Goal: Complete application form

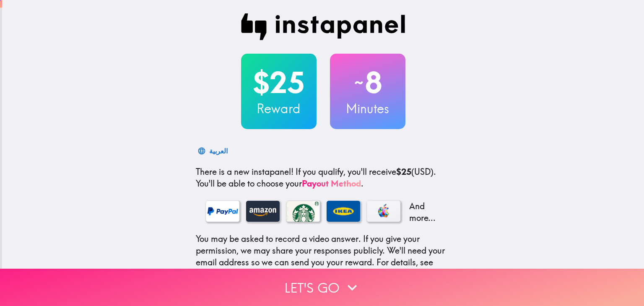
click at [319, 282] on button "Let's go" at bounding box center [322, 287] width 644 height 37
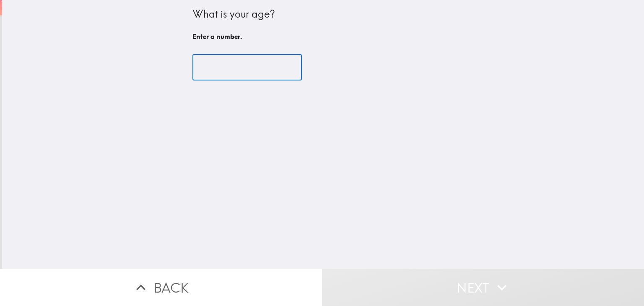
click at [225, 68] on input "number" at bounding box center [246, 68] width 109 height 26
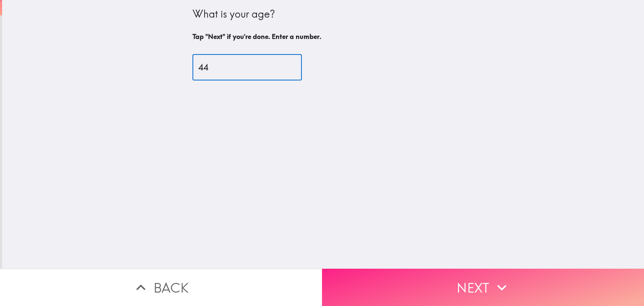
type input "44"
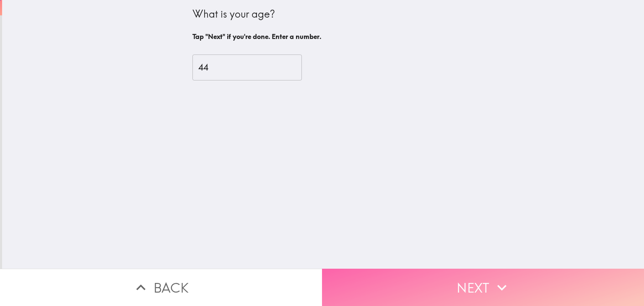
click at [457, 277] on button "Next" at bounding box center [483, 287] width 322 height 37
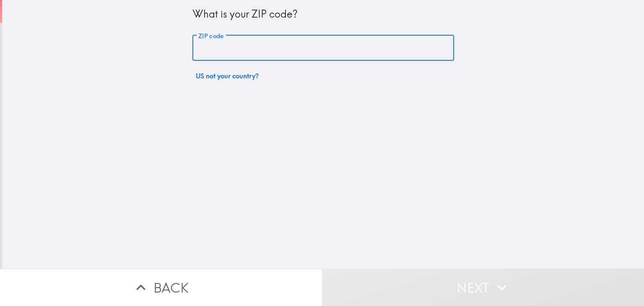
click at [319, 55] on input "ZIP code" at bounding box center [323, 48] width 262 height 26
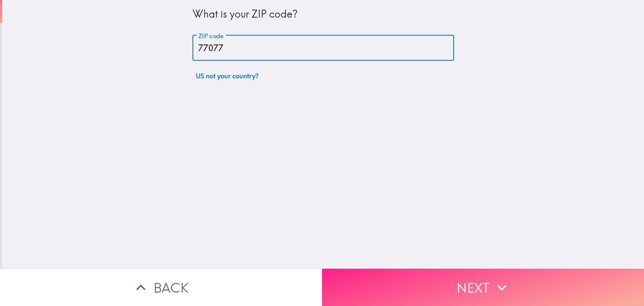
type input "77077"
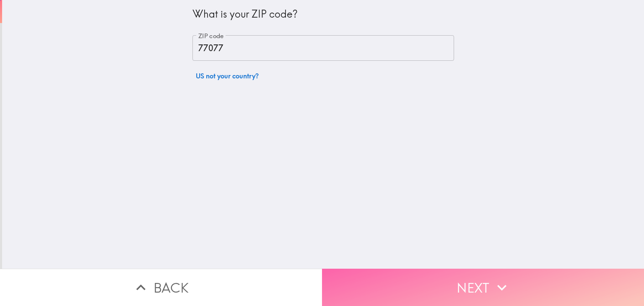
click at [432, 281] on button "Next" at bounding box center [483, 287] width 322 height 37
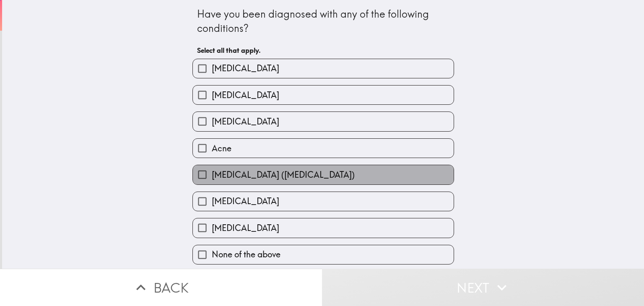
click at [318, 175] on label "[MEDICAL_DATA] ([MEDICAL_DATA])" at bounding box center [323, 174] width 261 height 19
click at [212, 175] on input "[MEDICAL_DATA] ([MEDICAL_DATA])" at bounding box center [202, 174] width 19 height 19
checkbox input "true"
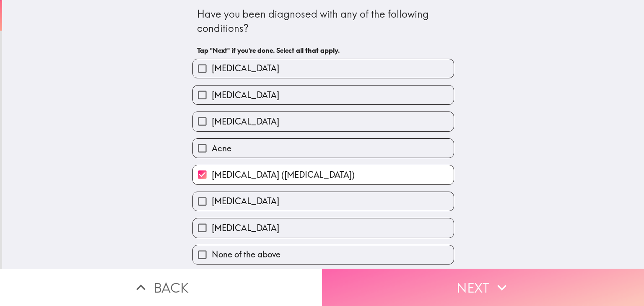
click at [381, 282] on button "Next" at bounding box center [483, 287] width 322 height 37
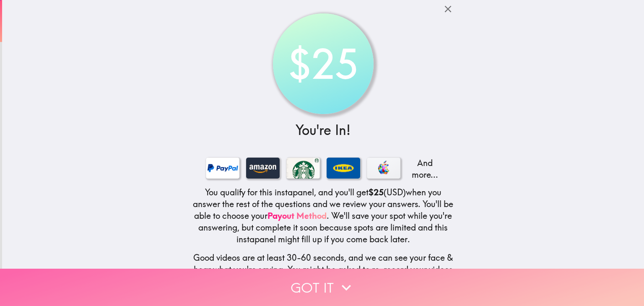
click at [458, 291] on button "Got it" at bounding box center [322, 287] width 644 height 37
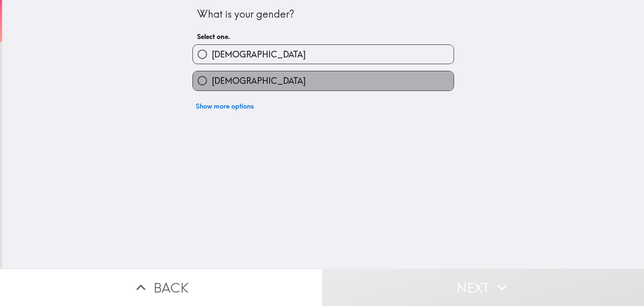
click at [260, 79] on label "[DEMOGRAPHIC_DATA]" at bounding box center [323, 80] width 261 height 19
click at [212, 79] on input "[DEMOGRAPHIC_DATA]" at bounding box center [202, 80] width 19 height 19
radio input "true"
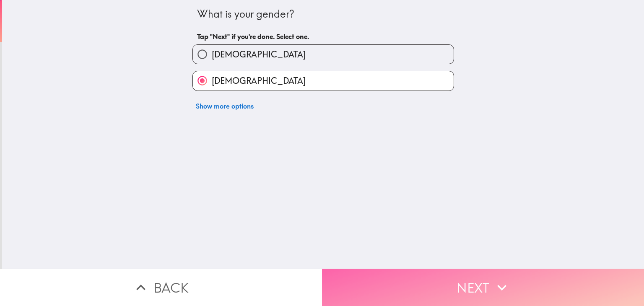
click at [432, 281] on button "Next" at bounding box center [483, 287] width 322 height 37
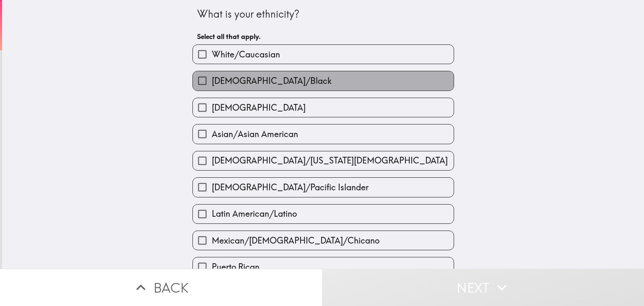
click at [386, 82] on label "[DEMOGRAPHIC_DATA]/Black" at bounding box center [323, 80] width 261 height 19
click at [212, 82] on input "[DEMOGRAPHIC_DATA]/Black" at bounding box center [202, 80] width 19 height 19
checkbox input "true"
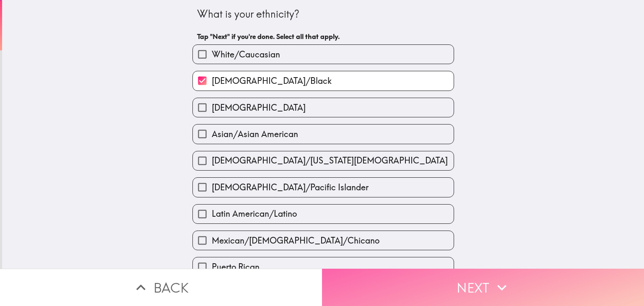
click at [507, 281] on icon "button" at bounding box center [502, 287] width 18 height 18
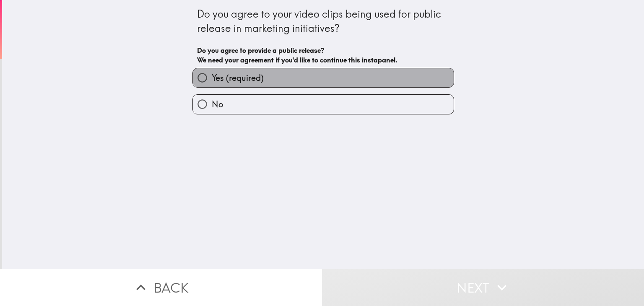
click at [355, 74] on label "Yes (required)" at bounding box center [323, 77] width 261 height 19
click at [212, 74] on input "Yes (required)" at bounding box center [202, 77] width 19 height 19
radio input "true"
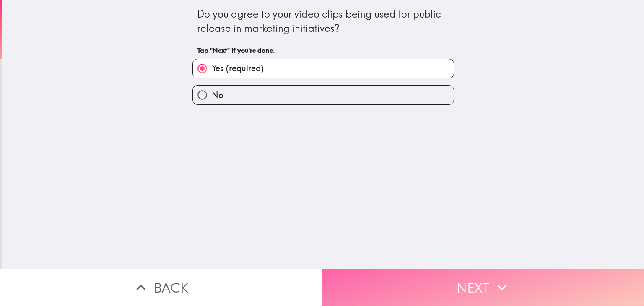
click at [437, 276] on button "Next" at bounding box center [483, 287] width 322 height 37
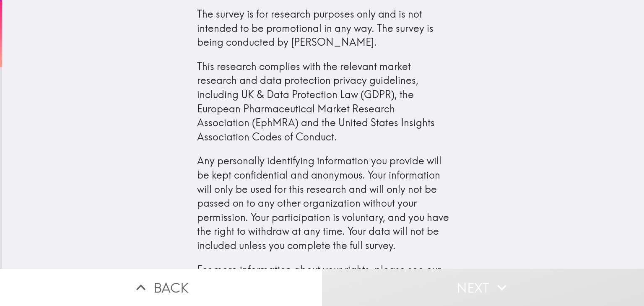
click at [611, 226] on div "The survey is for research purposes only and is not intended to be promotional …" at bounding box center [323, 134] width 642 height 269
drag, startPoint x: 611, startPoint y: 226, endPoint x: 637, endPoint y: 269, distance: 50.1
click at [637, 269] on main "The survey is for research purposes only and is not intended to be promotional …" at bounding box center [322, 153] width 644 height 306
click at [624, 237] on div "The survey is for research purposes only and is not intended to be promotional …" at bounding box center [323, 134] width 642 height 269
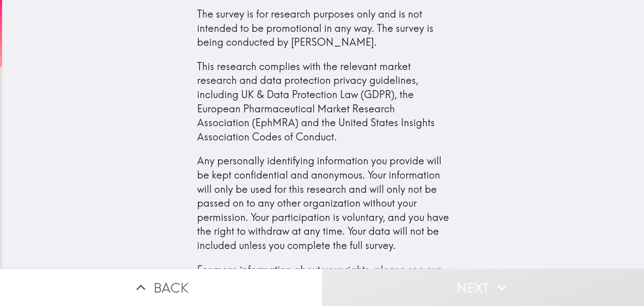
click at [624, 237] on div "The survey is for research purposes only and is not intended to be promotional …" at bounding box center [323, 134] width 642 height 269
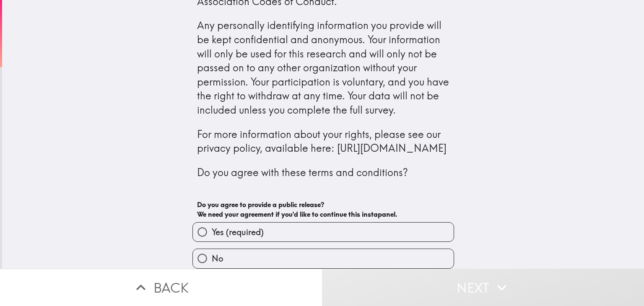
scroll to position [169, 0]
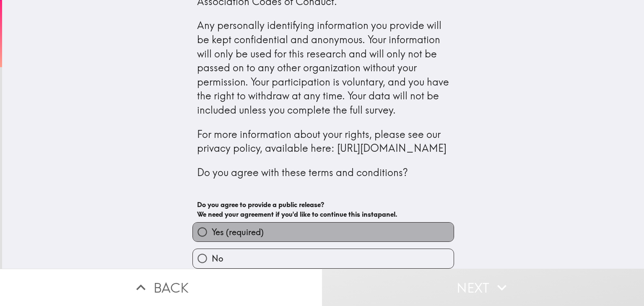
click at [351, 226] on label "Yes (required)" at bounding box center [323, 232] width 261 height 19
click at [212, 226] on input "Yes (required)" at bounding box center [202, 232] width 19 height 19
radio input "true"
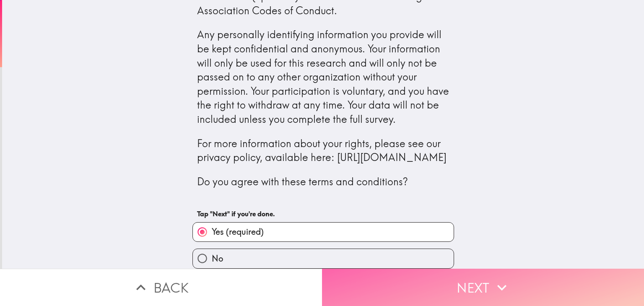
click at [455, 288] on button "Next" at bounding box center [483, 287] width 322 height 37
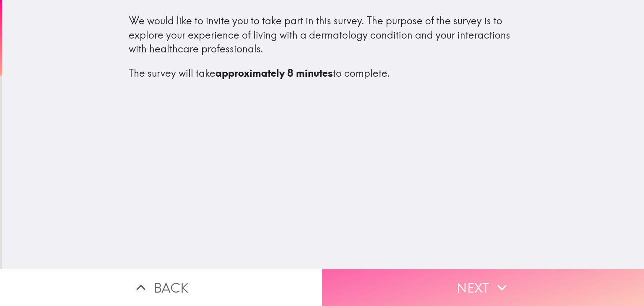
click at [545, 270] on button "Next" at bounding box center [483, 287] width 322 height 37
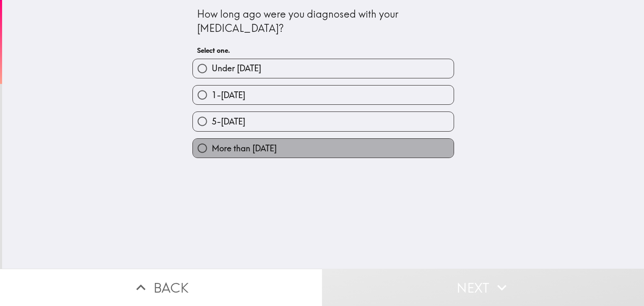
click at [354, 148] on label "More than [DATE]" at bounding box center [323, 148] width 261 height 19
click at [212, 148] on input "More than [DATE]" at bounding box center [202, 148] width 19 height 19
radio input "true"
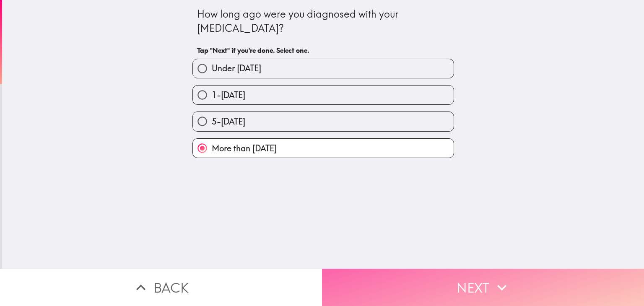
click at [394, 274] on button "Next" at bounding box center [483, 287] width 322 height 37
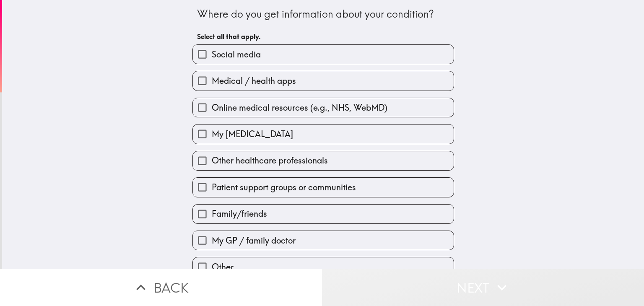
click at [394, 274] on button "Next" at bounding box center [483, 287] width 322 height 37
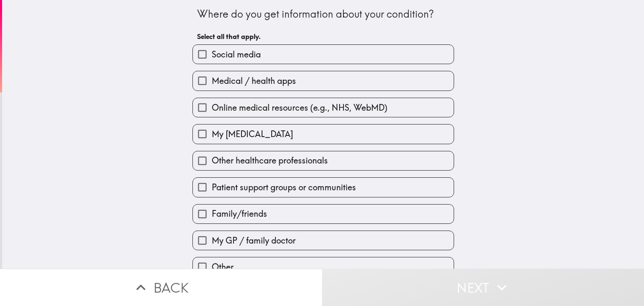
click at [312, 111] on span "Online medical resources (e.g., NHS, WebMD)" at bounding box center [300, 108] width 176 height 12
click at [212, 111] on input "Online medical resources (e.g., NHS, WebMD)" at bounding box center [202, 107] width 19 height 19
checkbox input "true"
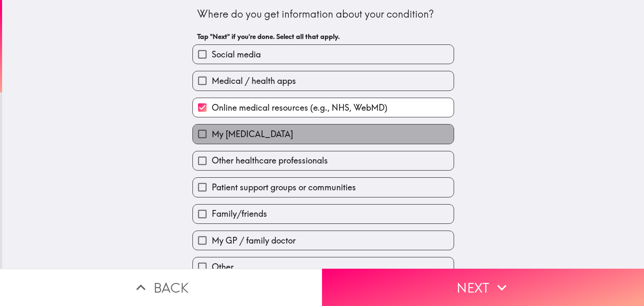
click at [303, 140] on label "My [MEDICAL_DATA]" at bounding box center [323, 134] width 261 height 19
click at [212, 140] on input "My [MEDICAL_DATA]" at bounding box center [202, 134] width 19 height 19
checkbox input "true"
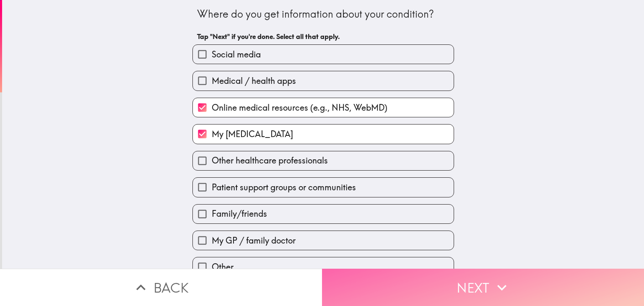
click at [494, 284] on icon "button" at bounding box center [502, 287] width 18 height 18
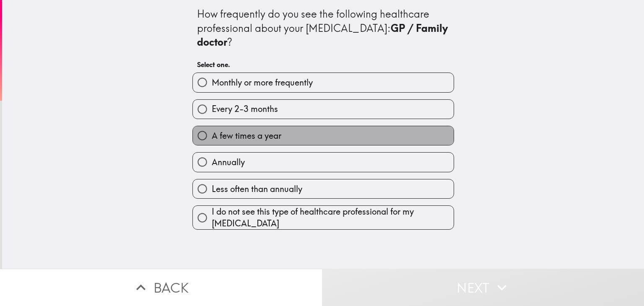
click at [385, 141] on label "A few times a year" at bounding box center [323, 135] width 261 height 19
click at [212, 141] on input "A few times a year" at bounding box center [202, 135] width 19 height 19
radio input "true"
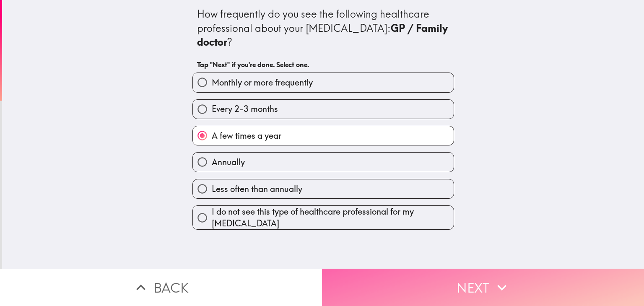
click at [443, 292] on button "Next" at bounding box center [483, 287] width 322 height 37
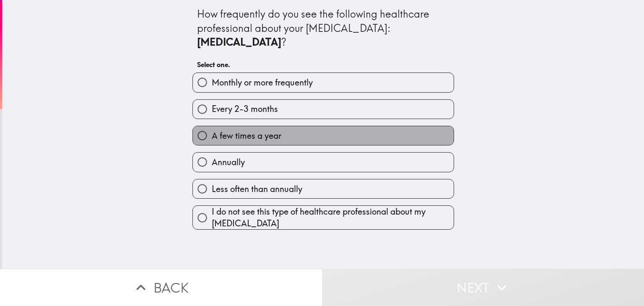
click at [358, 126] on label "A few times a year" at bounding box center [323, 135] width 261 height 19
click at [212, 126] on input "A few times a year" at bounding box center [202, 135] width 19 height 19
radio input "true"
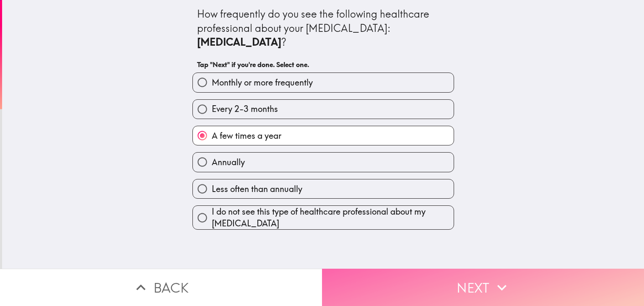
click at [440, 277] on button "Next" at bounding box center [483, 287] width 322 height 37
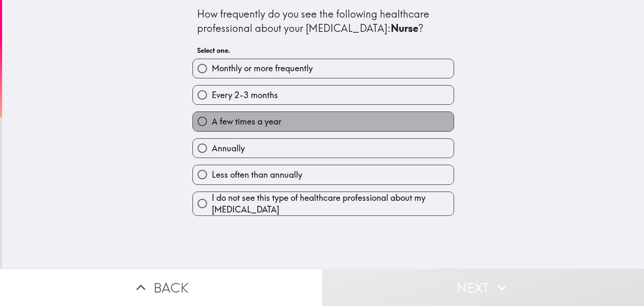
click at [417, 123] on label "A few times a year" at bounding box center [323, 121] width 261 height 19
click at [212, 123] on input "A few times a year" at bounding box center [202, 121] width 19 height 19
radio input "true"
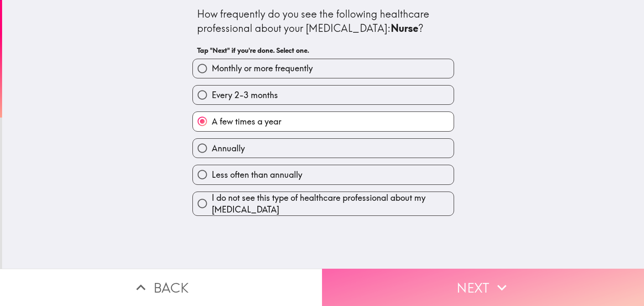
click at [473, 272] on button "Next" at bounding box center [483, 287] width 322 height 37
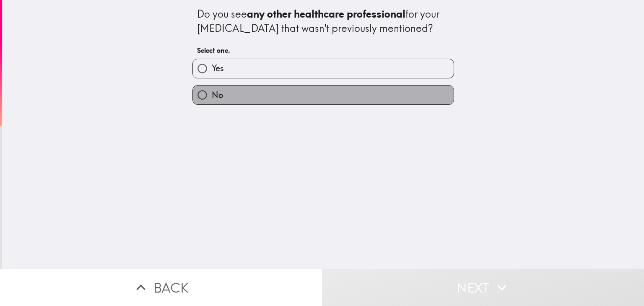
click at [332, 98] on label "No" at bounding box center [323, 95] width 261 height 19
click at [212, 98] on input "No" at bounding box center [202, 95] width 19 height 19
radio input "true"
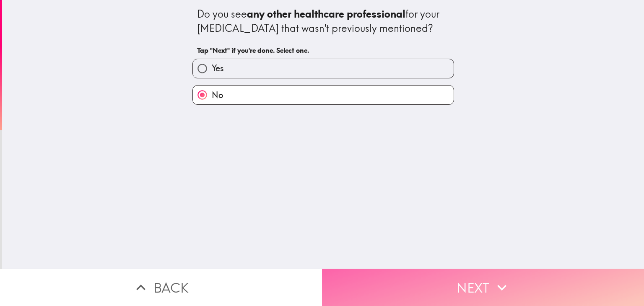
click at [435, 279] on button "Next" at bounding box center [483, 287] width 322 height 37
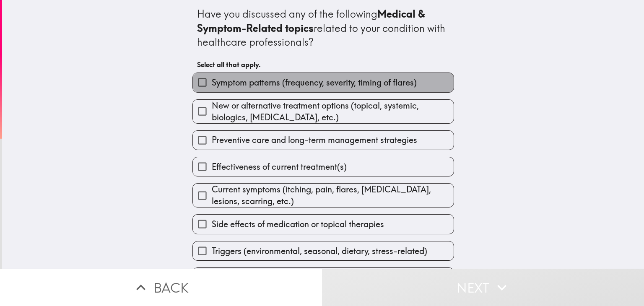
click at [215, 86] on span "Symptom patterns (frequency, severity, timing of flares)" at bounding box center [314, 83] width 205 height 12
click at [212, 86] on input "Symptom patterns (frequency, severity, timing of flares)" at bounding box center [202, 82] width 19 height 19
checkbox input "true"
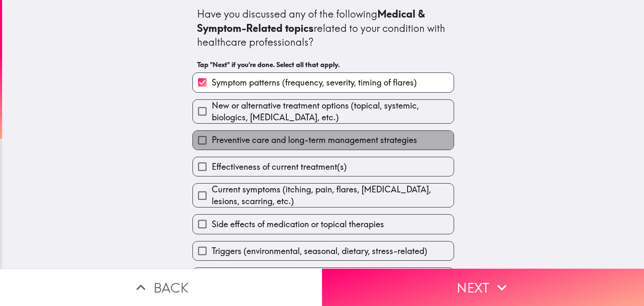
click at [225, 146] on label "Preventive care and long-term management strategies" at bounding box center [323, 140] width 261 height 19
click at [212, 146] on input "Preventive care and long-term management strategies" at bounding box center [202, 140] width 19 height 19
checkbox input "true"
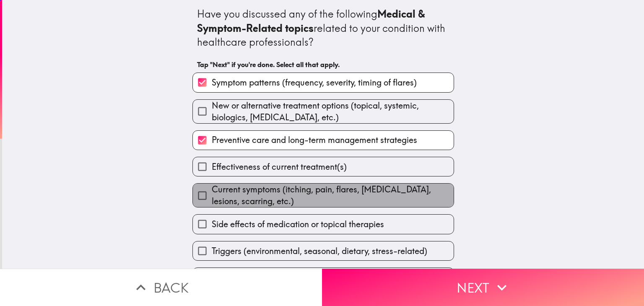
click at [230, 200] on span "Current symptoms (itching, pain, flares, [MEDICAL_DATA], lesions, scarring, etc…" at bounding box center [333, 195] width 242 height 23
click at [212, 200] on input "Current symptoms (itching, pain, flares, [MEDICAL_DATA], lesions, scarring, etc…" at bounding box center [202, 195] width 19 height 19
checkbox input "true"
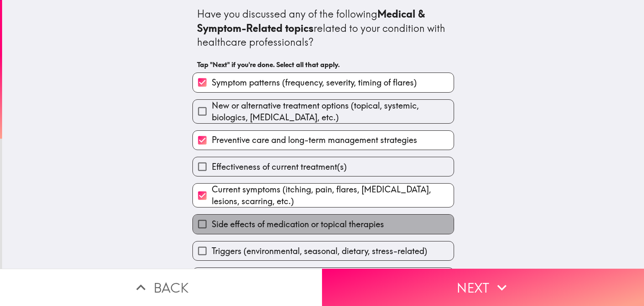
click at [232, 227] on span "Side effects of medication or topical therapies" at bounding box center [298, 224] width 172 height 12
click at [212, 227] on input "Side effects of medication or topical therapies" at bounding box center [202, 224] width 19 height 19
checkbox input "true"
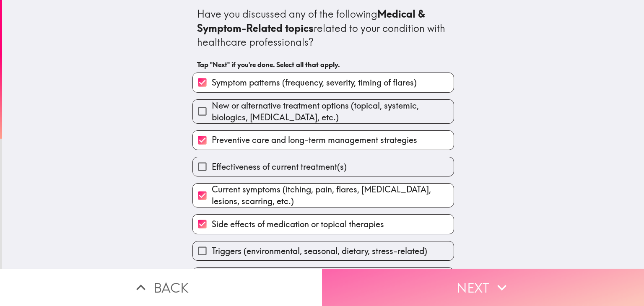
click at [516, 281] on button "Next" at bounding box center [483, 287] width 322 height 37
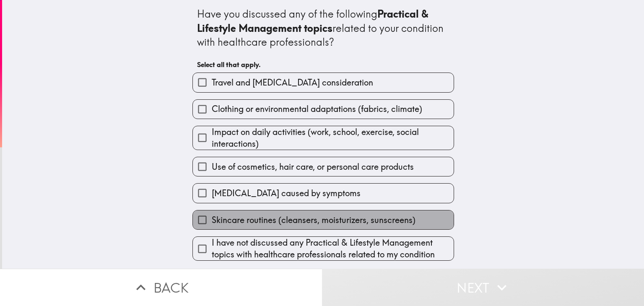
click at [421, 222] on label "Skincare routines (cleansers, moisturizers, sunscreens)" at bounding box center [323, 220] width 261 height 19
click at [212, 222] on input "Skincare routines (cleansers, moisturizers, sunscreens)" at bounding box center [202, 220] width 19 height 19
checkbox input "true"
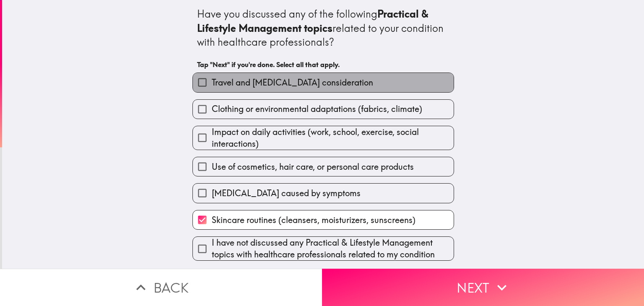
click at [352, 84] on label "Travel and [MEDICAL_DATA] consideration" at bounding box center [323, 82] width 261 height 19
click at [212, 84] on input "Travel and [MEDICAL_DATA] consideration" at bounding box center [202, 82] width 19 height 19
checkbox input "true"
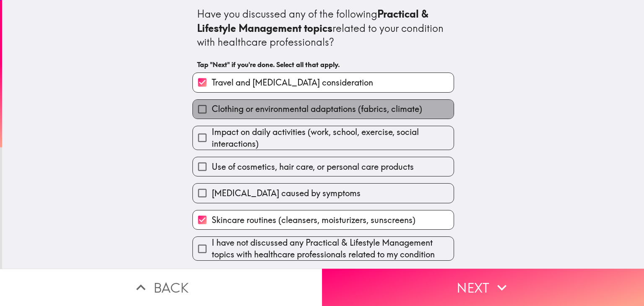
click at [352, 110] on span "Clothing or environmental adaptations (fabrics, climate)" at bounding box center [317, 109] width 211 height 12
click at [212, 110] on input "Clothing or environmental adaptations (fabrics, climate)" at bounding box center [202, 109] width 19 height 19
checkbox input "true"
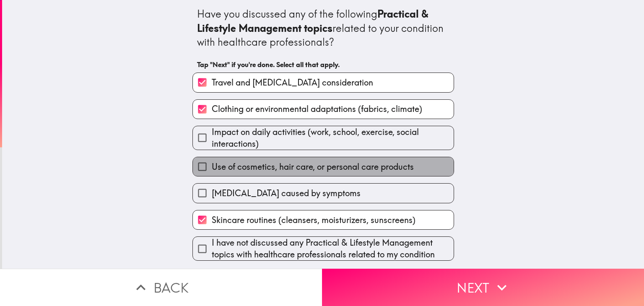
click at [346, 169] on span "Use of cosmetics, hair care, or personal care products" at bounding box center [313, 167] width 202 height 12
click at [212, 169] on input "Use of cosmetics, hair care, or personal care products" at bounding box center [202, 166] width 19 height 19
checkbox input "true"
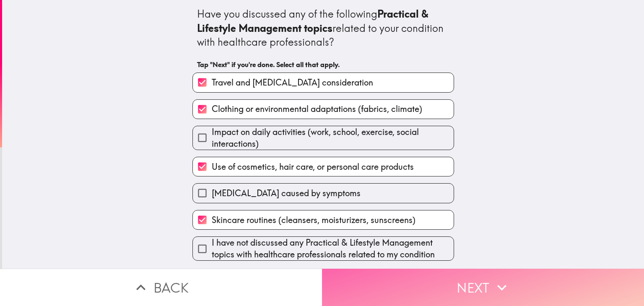
click at [416, 280] on button "Next" at bounding box center [483, 287] width 322 height 37
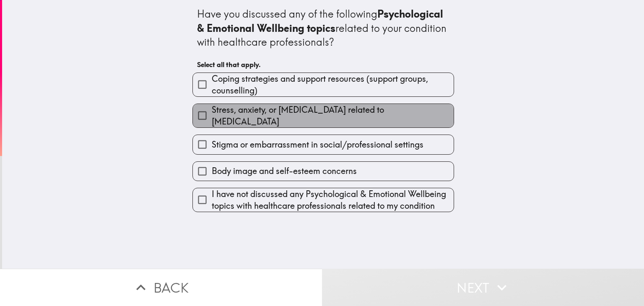
click at [406, 116] on span "Stress, anxiety, or [MEDICAL_DATA] related to [MEDICAL_DATA]" at bounding box center [333, 115] width 242 height 23
click at [212, 116] on input "Stress, anxiety, or [MEDICAL_DATA] related to [MEDICAL_DATA]" at bounding box center [202, 115] width 19 height 19
checkbox input "true"
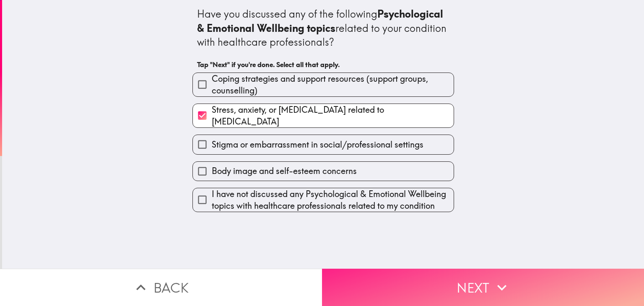
click at [435, 278] on button "Next" at bounding box center [483, 287] width 322 height 37
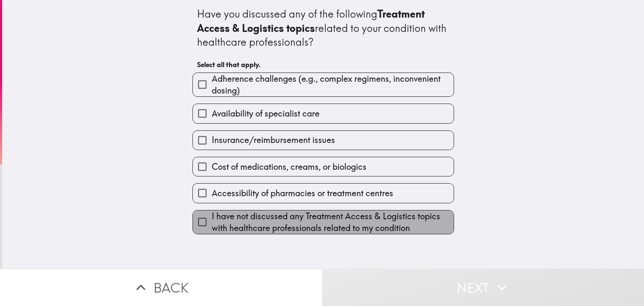
click at [260, 224] on span "I have not discussed any Treatment Access & Logistics topics with healthcare pr…" at bounding box center [333, 222] width 242 height 23
click at [212, 224] on input "I have not discussed any Treatment Access & Logistics topics with healthcare pr…" at bounding box center [202, 222] width 19 height 19
checkbox input "true"
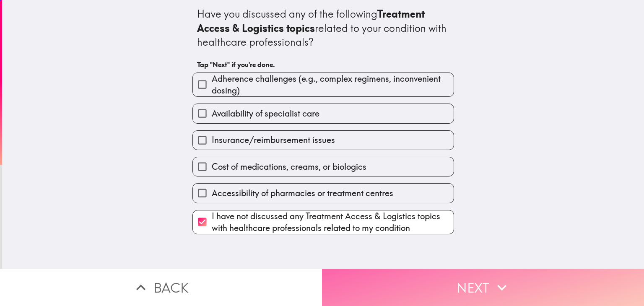
click at [426, 284] on button "Next" at bounding box center [483, 287] width 322 height 37
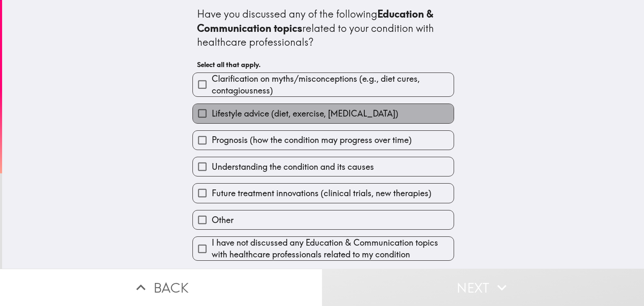
click at [274, 114] on span "Lifestyle advice (diet, exercise, [MEDICAL_DATA])" at bounding box center [305, 114] width 187 height 12
click at [212, 114] on input "Lifestyle advice (diet, exercise, [MEDICAL_DATA])" at bounding box center [202, 113] width 19 height 19
checkbox input "true"
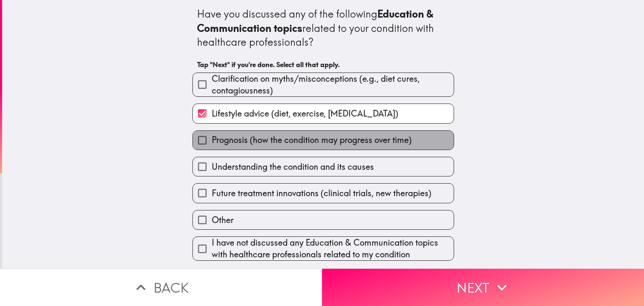
click at [275, 135] on span "Prognosis (how the condition may progress over time)" at bounding box center [312, 140] width 200 height 12
click at [212, 135] on input "Prognosis (how the condition may progress over time)" at bounding box center [202, 140] width 19 height 19
checkbox input "true"
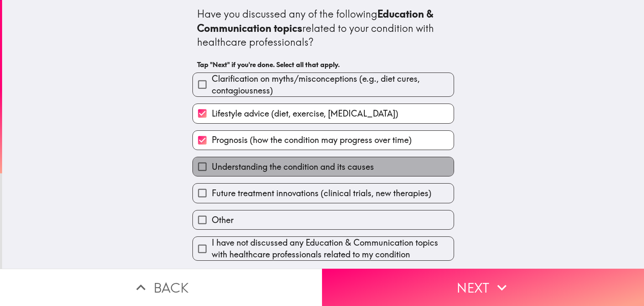
click at [267, 164] on span "Understanding the condition and its causes" at bounding box center [293, 167] width 162 height 12
click at [212, 164] on input "Understanding the condition and its causes" at bounding box center [202, 166] width 19 height 19
checkbox input "true"
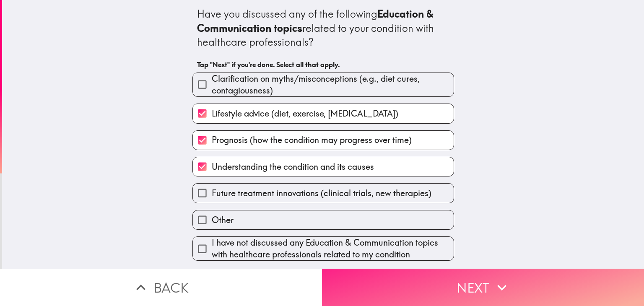
click at [434, 277] on button "Next" at bounding box center [483, 287] width 322 height 37
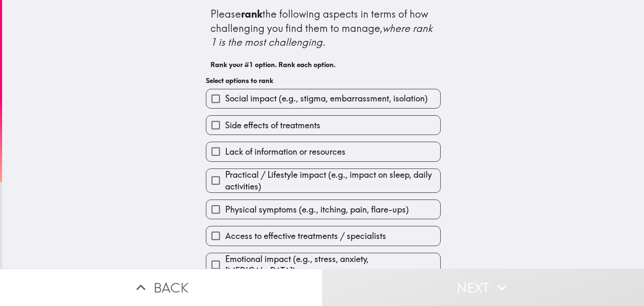
click at [543, 228] on div "Please rank the following aspects in terms of how challenging you find them to …" at bounding box center [323, 134] width 642 height 269
click at [577, 216] on div "Please rank the following aspects in terms of how challenging you find them to …" at bounding box center [323, 134] width 642 height 269
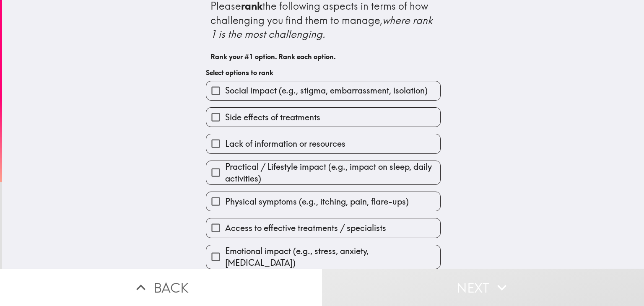
scroll to position [9, 0]
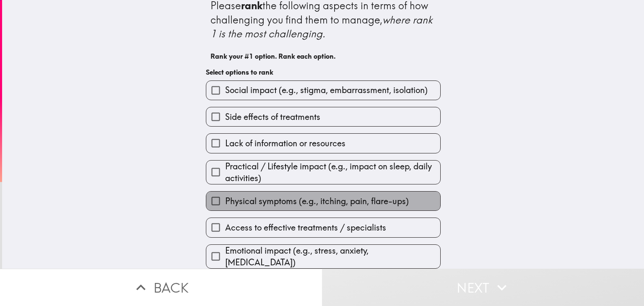
click at [352, 197] on span "Physical symptoms (e.g., itching, pain, flare-ups)" at bounding box center [317, 201] width 184 height 12
click at [225, 197] on input "Physical symptoms (e.g., itching, pain, flare-ups)" at bounding box center [215, 201] width 19 height 19
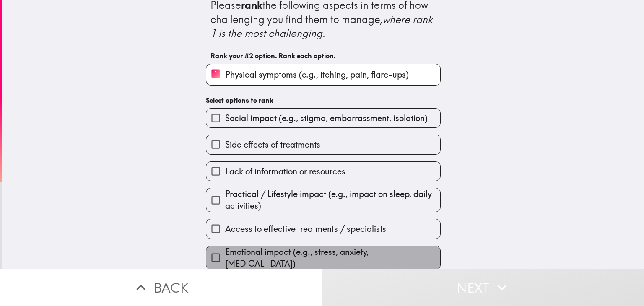
click at [335, 254] on span "Emotional impact (e.g., stress, anxiety, [MEDICAL_DATA])" at bounding box center [332, 257] width 215 height 23
click at [225, 254] on input "Emotional impact (e.g., stress, anxiety, [MEDICAL_DATA])" at bounding box center [215, 257] width 19 height 19
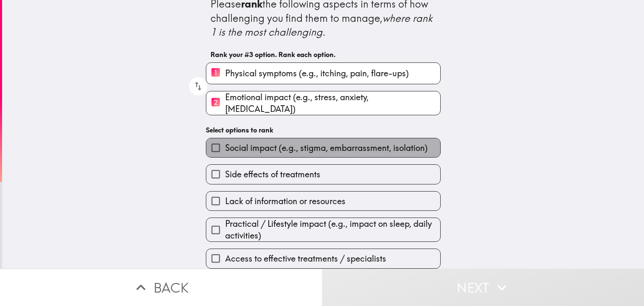
click at [403, 145] on span "Social impact (e.g., stigma, embarrassment, isolation)" at bounding box center [326, 148] width 203 height 12
click at [225, 145] on input "Social impact (e.g., stigma, embarrassment, isolation)" at bounding box center [215, 147] width 19 height 19
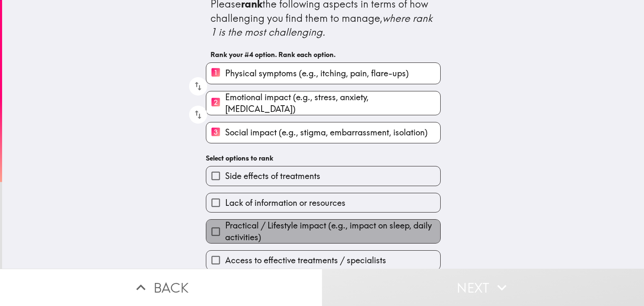
click at [373, 233] on span "Practical / Lifestyle impact (e.g., impact on sleep, daily activities)" at bounding box center [332, 231] width 215 height 23
click at [225, 233] on input "Practical / Lifestyle impact (e.g., impact on sleep, daily activities)" at bounding box center [215, 231] width 19 height 19
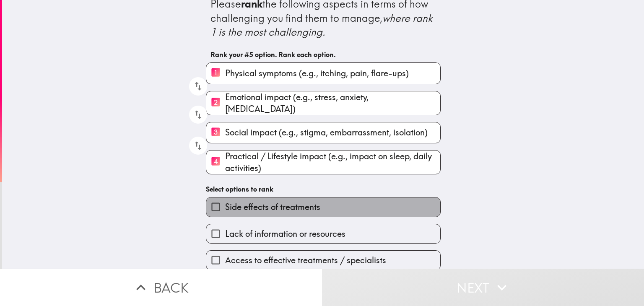
click at [384, 208] on label "Side effects of treatments" at bounding box center [323, 207] width 234 height 19
click at [225, 208] on input "Side effects of treatments" at bounding box center [215, 207] width 19 height 19
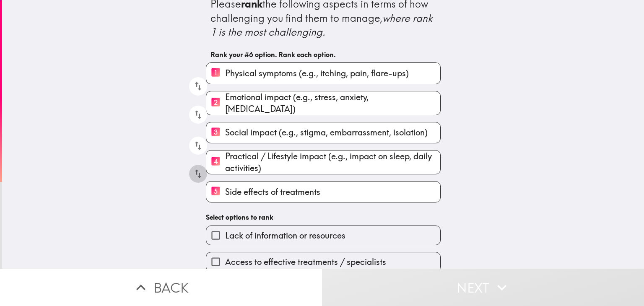
click at [192, 168] on icon "button" at bounding box center [197, 173] width 11 height 11
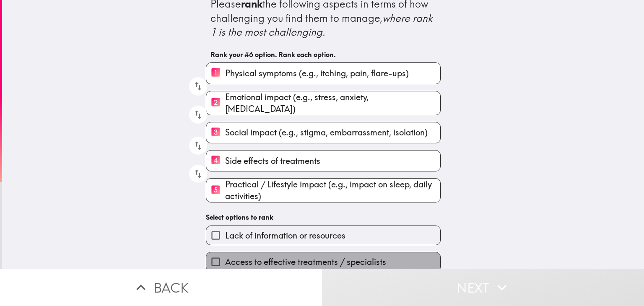
click at [329, 256] on span "Access to effective treatments / specialists" at bounding box center [305, 262] width 161 height 12
click at [225, 255] on input "Access to effective treatments / specialists" at bounding box center [215, 261] width 19 height 19
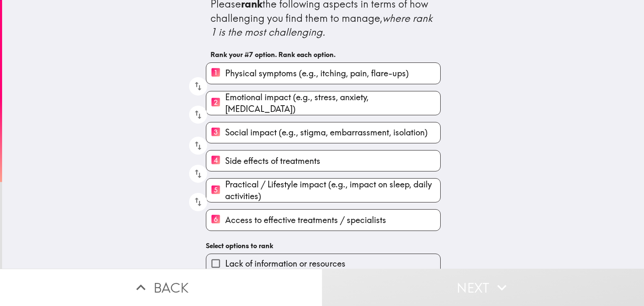
scroll to position [15, 0]
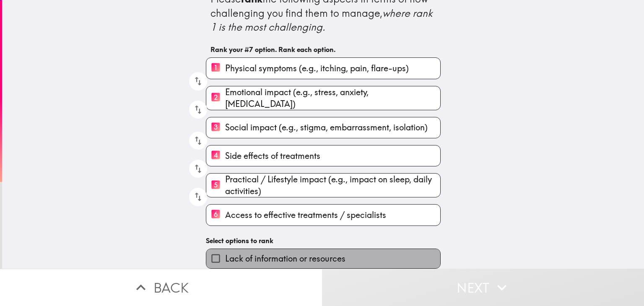
click at [341, 252] on label "Lack of information or resources" at bounding box center [323, 258] width 234 height 19
click at [225, 252] on input "Lack of information or resources" at bounding box center [215, 258] width 19 height 19
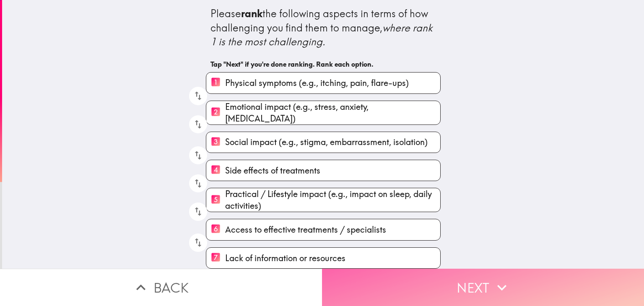
click at [421, 277] on button "Next" at bounding box center [483, 287] width 322 height 37
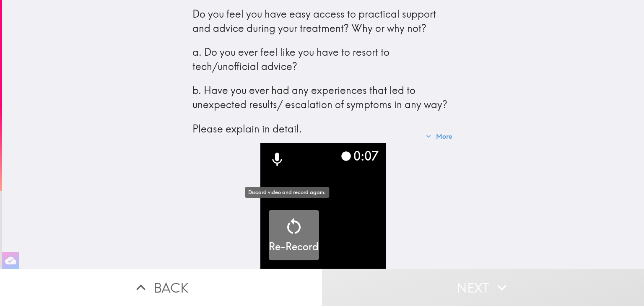
click at [290, 221] on icon "button" at bounding box center [294, 226] width 20 height 20
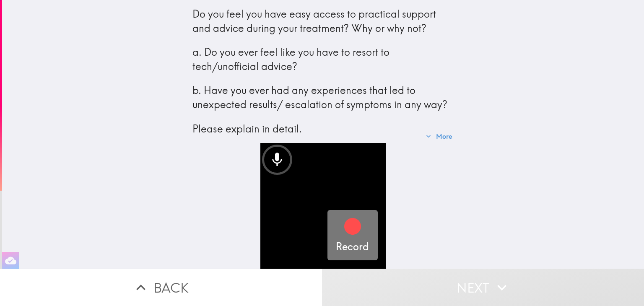
click at [354, 220] on icon "button" at bounding box center [353, 226] width 20 height 20
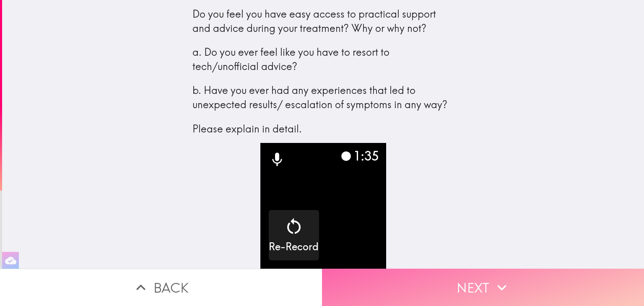
click at [485, 277] on button "Next" at bounding box center [483, 287] width 322 height 37
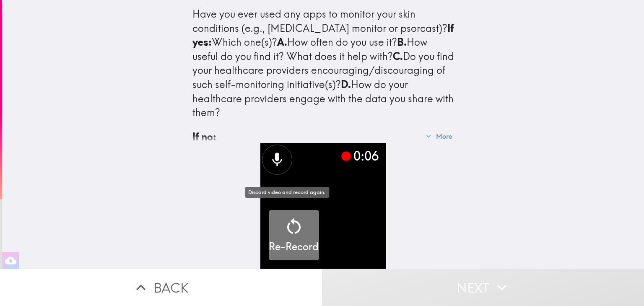
click at [300, 216] on div "Re-Record" at bounding box center [294, 235] width 50 height 38
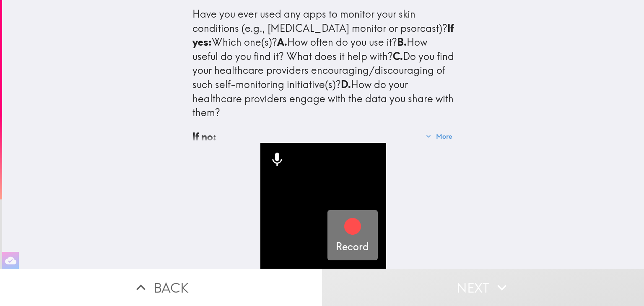
click at [344, 222] on icon "button" at bounding box center [352, 226] width 17 height 17
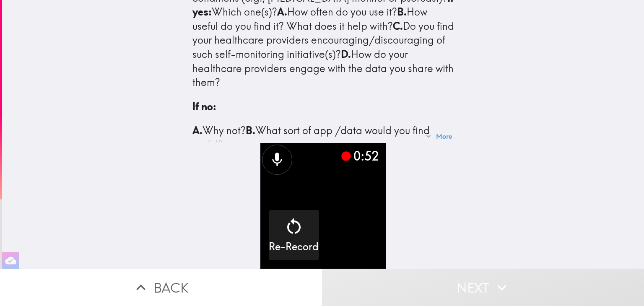
scroll to position [53, 0]
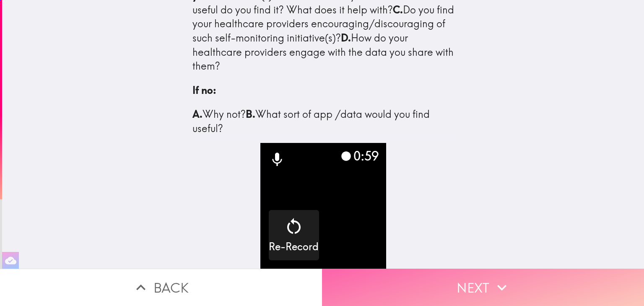
click at [485, 277] on button "Next" at bounding box center [483, 287] width 322 height 37
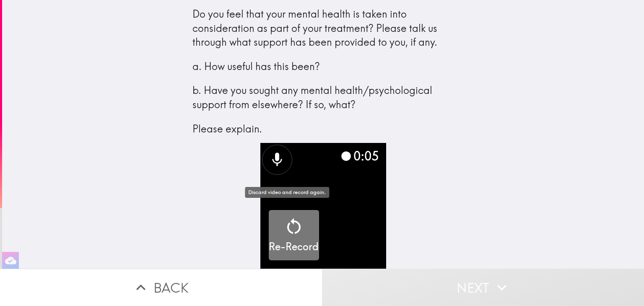
click at [296, 228] on icon "button" at bounding box center [294, 226] width 20 height 20
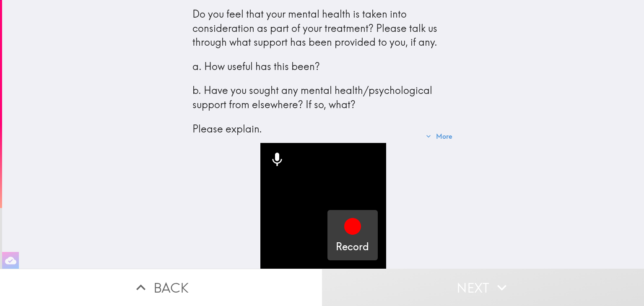
click at [345, 229] on icon "button" at bounding box center [353, 226] width 20 height 20
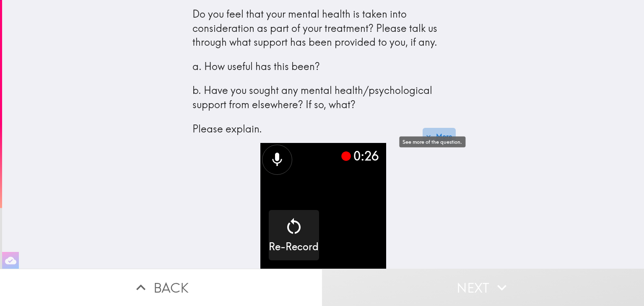
click at [445, 129] on button "More" at bounding box center [439, 136] width 33 height 17
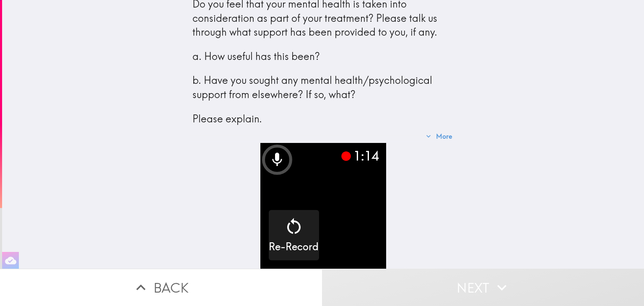
click at [347, 213] on video "button" at bounding box center [323, 206] width 126 height 126
click at [584, 229] on div "Do you feel that your mental health is taken into consideration as part of your…" at bounding box center [323, 134] width 642 height 269
click at [356, 211] on video "button" at bounding box center [323, 206] width 126 height 126
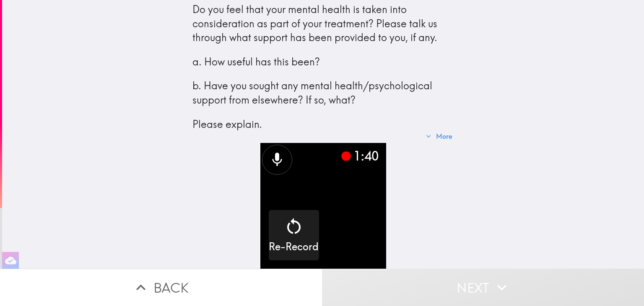
scroll to position [0, 0]
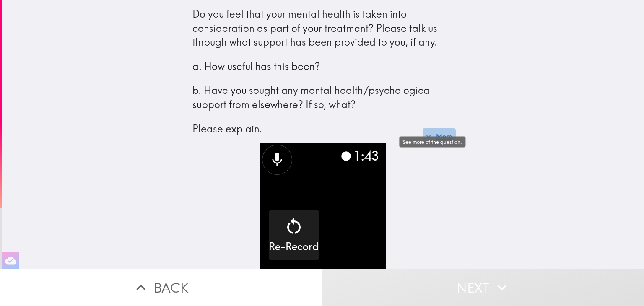
click at [433, 131] on button "More" at bounding box center [439, 136] width 33 height 17
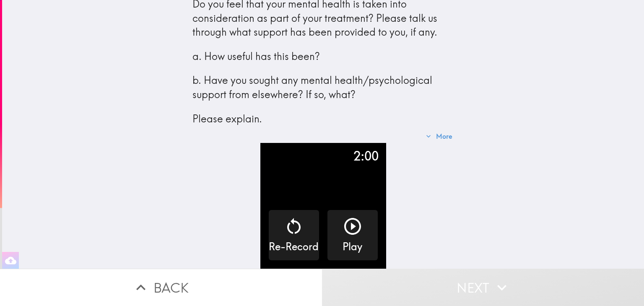
click at [555, 250] on div "Do you feel that your mental health is taken into consideration as part of your…" at bounding box center [323, 134] width 642 height 269
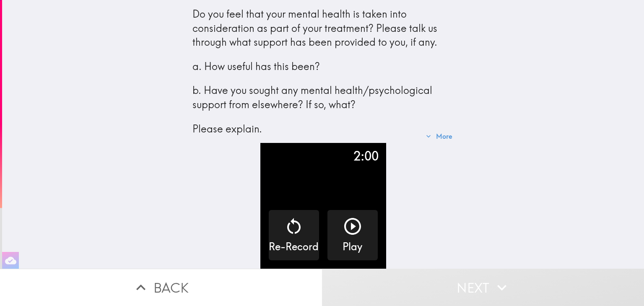
click at [522, 240] on div "Do you feel that your mental health is taken into consideration as part of your…" at bounding box center [323, 134] width 642 height 269
click at [475, 133] on div "Do you feel that your mental health is taken into consideration as part of your…" at bounding box center [323, 134] width 642 height 269
click at [429, 130] on button "More" at bounding box center [439, 136] width 33 height 17
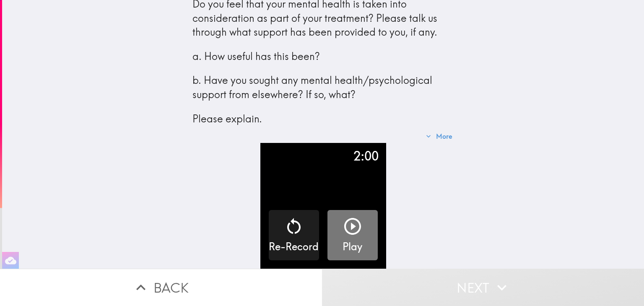
click at [330, 229] on button "Play" at bounding box center [353, 235] width 50 height 50
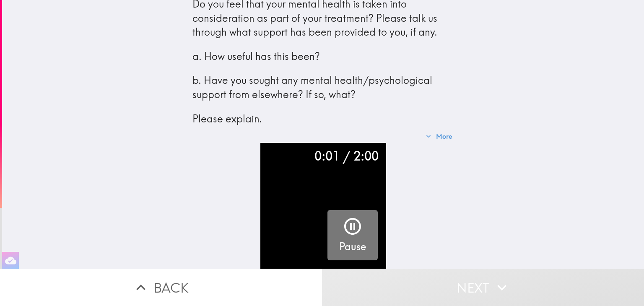
click at [355, 219] on icon "button" at bounding box center [353, 226] width 20 height 20
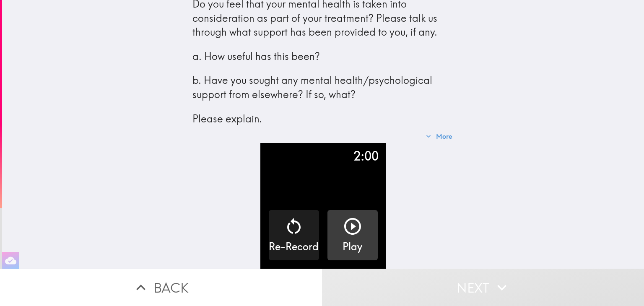
click at [502, 223] on div "Do you feel that your mental health is taken into consideration as part of your…" at bounding box center [323, 134] width 642 height 269
click at [437, 131] on button "More" at bounding box center [439, 136] width 33 height 17
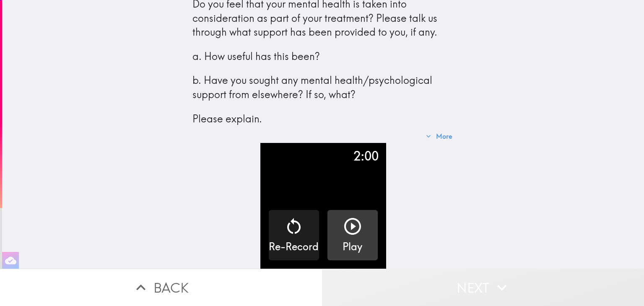
click at [509, 289] on button "Next" at bounding box center [483, 287] width 322 height 37
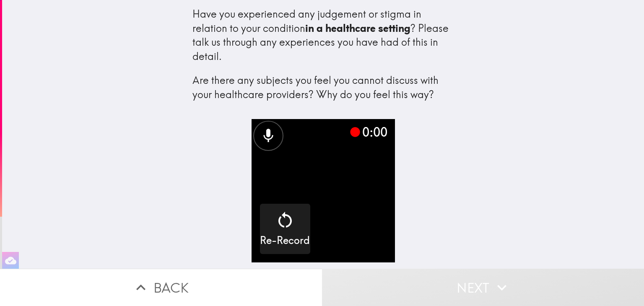
click at [352, 222] on video "button" at bounding box center [323, 190] width 143 height 143
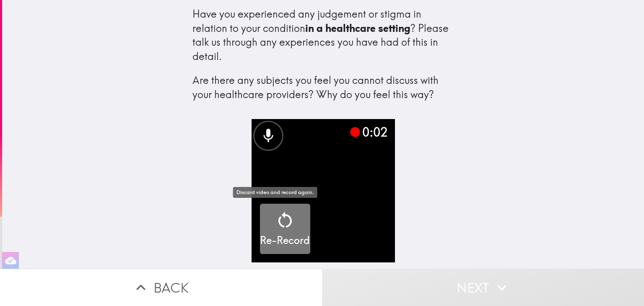
click at [266, 236] on h5 "Re-Record" at bounding box center [285, 241] width 50 height 14
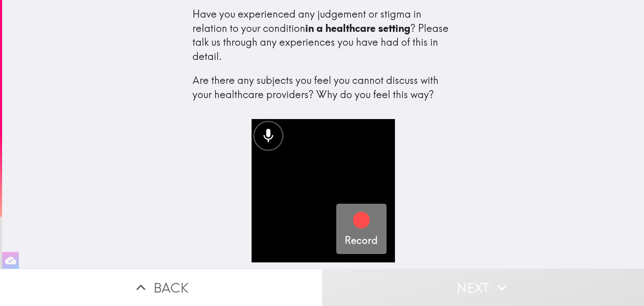
click at [353, 228] on icon "button" at bounding box center [361, 220] width 17 height 17
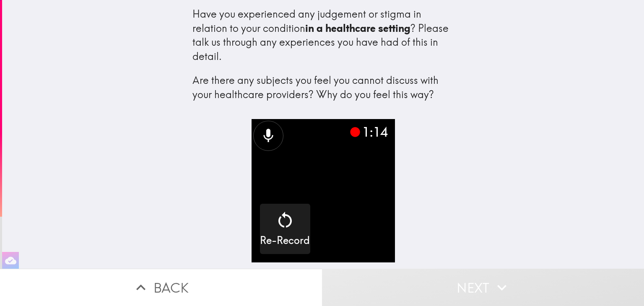
click at [343, 209] on video "button" at bounding box center [323, 190] width 143 height 143
click at [477, 284] on button "Next" at bounding box center [483, 287] width 322 height 37
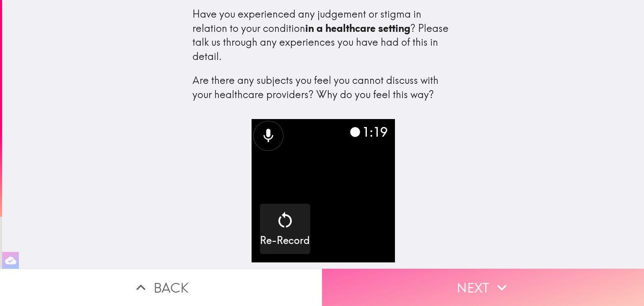
click at [477, 284] on button "Next" at bounding box center [483, 287] width 322 height 37
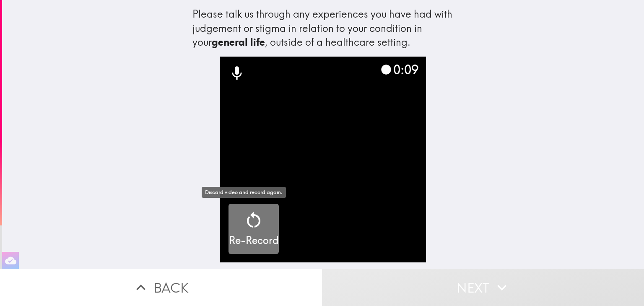
click at [244, 219] on icon "button" at bounding box center [254, 220] width 20 height 20
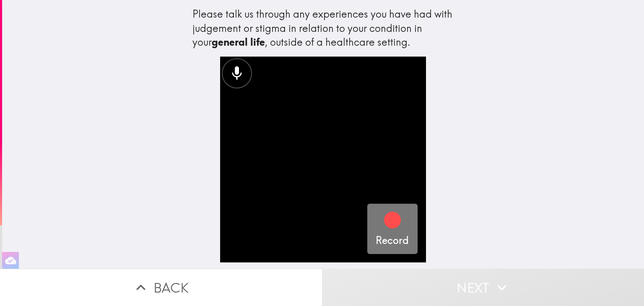
click at [399, 220] on button "Record" at bounding box center [392, 229] width 50 height 50
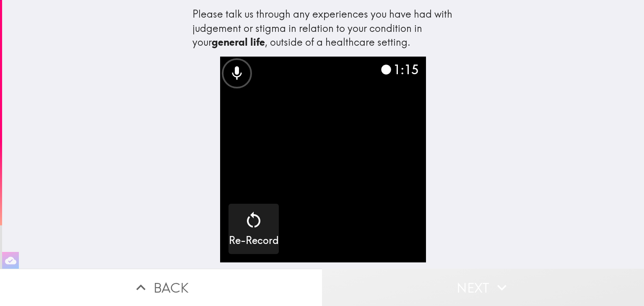
click at [453, 288] on button "Next" at bounding box center [483, 287] width 322 height 37
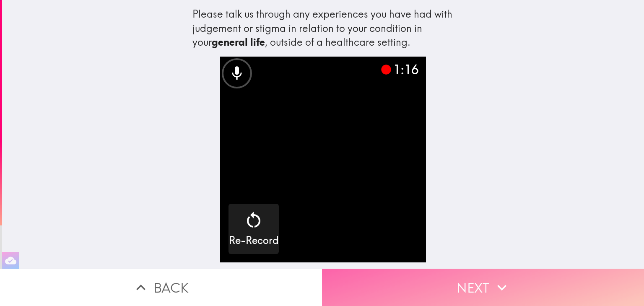
click at [453, 288] on button "Next" at bounding box center [483, 287] width 322 height 37
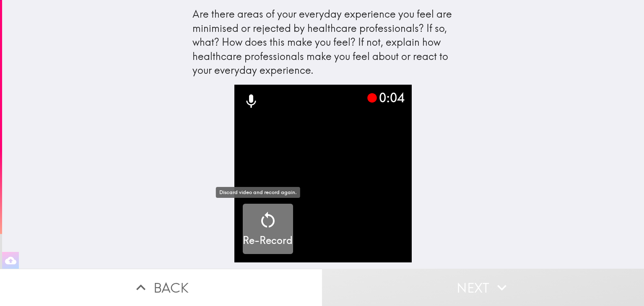
click at [262, 225] on icon "button" at bounding box center [267, 220] width 13 height 16
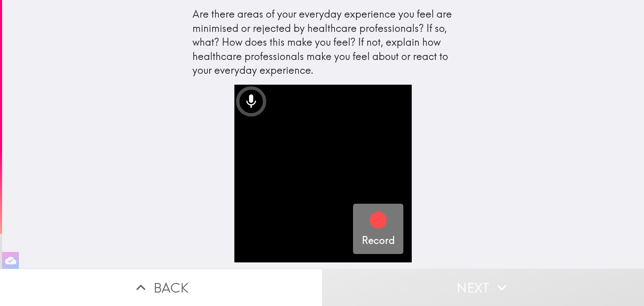
click at [382, 230] on div "Record" at bounding box center [378, 229] width 33 height 38
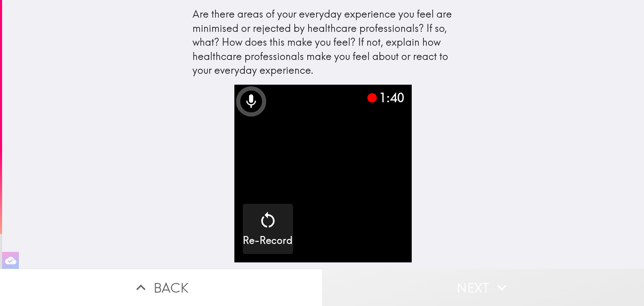
click at [455, 294] on button "Next" at bounding box center [483, 287] width 322 height 37
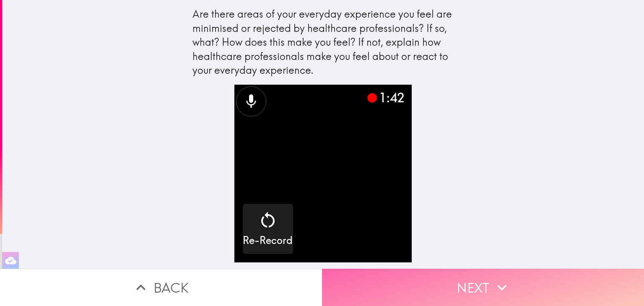
click at [479, 269] on button "Next" at bounding box center [483, 287] width 322 height 37
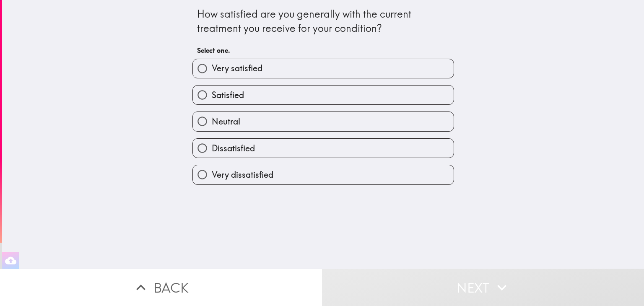
click at [330, 64] on label "Very satisfied" at bounding box center [323, 68] width 261 height 19
click at [212, 64] on input "Very satisfied" at bounding box center [202, 68] width 19 height 19
radio input "true"
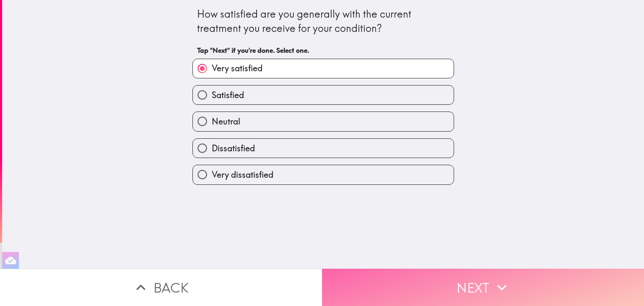
click at [416, 278] on button "Next" at bounding box center [483, 287] width 322 height 37
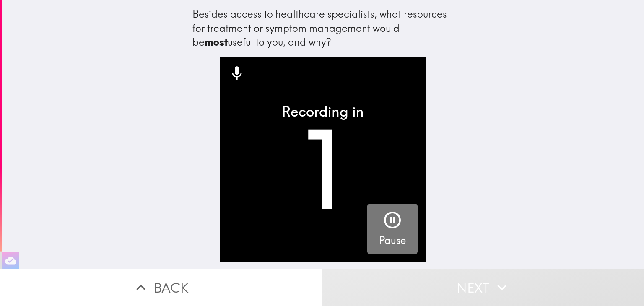
click at [385, 228] on icon "button" at bounding box center [392, 220] width 20 height 20
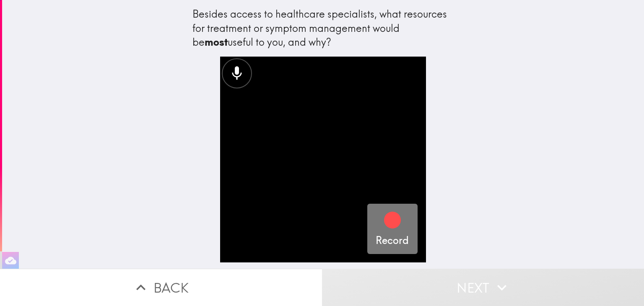
click at [385, 228] on icon "button" at bounding box center [392, 220] width 20 height 20
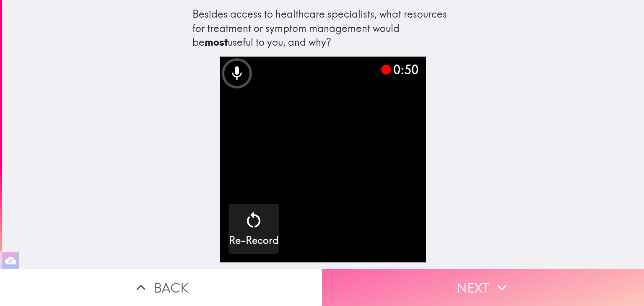
click at [493, 284] on icon "button" at bounding box center [502, 287] width 18 height 18
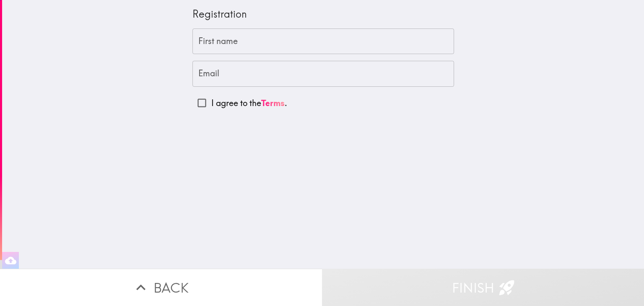
click at [352, 37] on input "First name" at bounding box center [323, 42] width 262 height 26
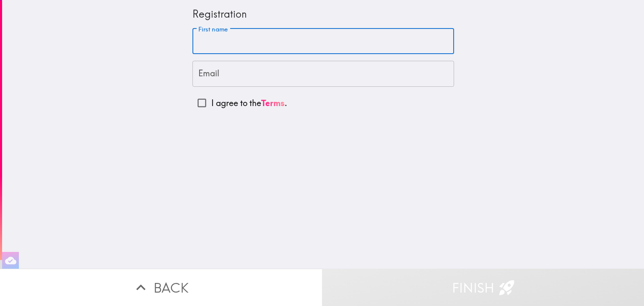
type input "[PERSON_NAME]"
type input "[EMAIL_ADDRESS][DOMAIN_NAME]"
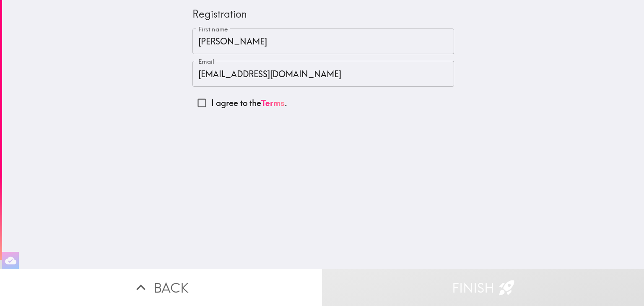
click at [251, 93] on div "First name [PERSON_NAME] First name Email [EMAIL_ADDRESS][DOMAIN_NAME] Email I …" at bounding box center [323, 71] width 262 height 84
click at [193, 104] on input "I agree to the Terms ." at bounding box center [201, 103] width 19 height 19
checkbox input "true"
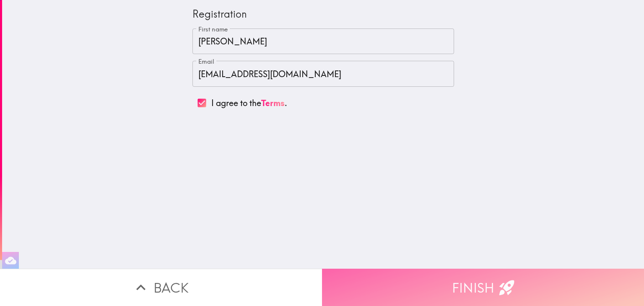
click at [438, 285] on button "Finish" at bounding box center [483, 287] width 322 height 37
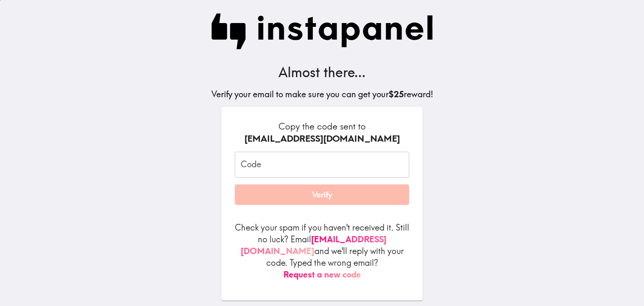
click at [345, 172] on input "Code" at bounding box center [322, 165] width 174 height 26
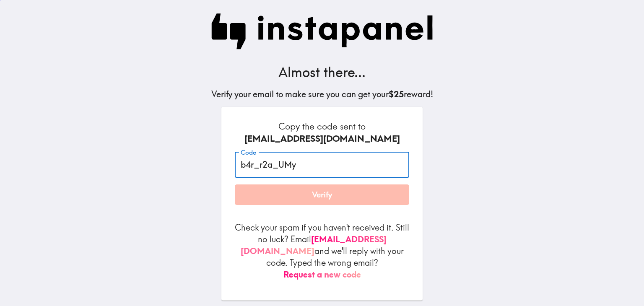
type input "b4r_r2a_UMy"
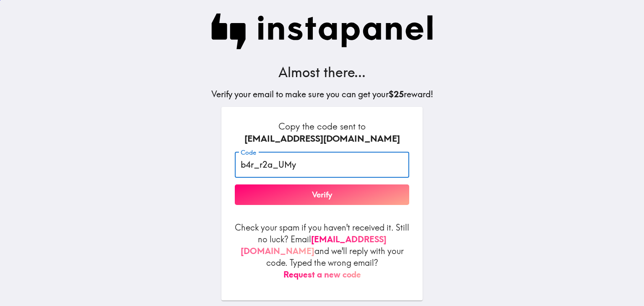
click at [289, 191] on button "Verify" at bounding box center [322, 195] width 174 height 21
